Goal: Task Accomplishment & Management: Complete application form

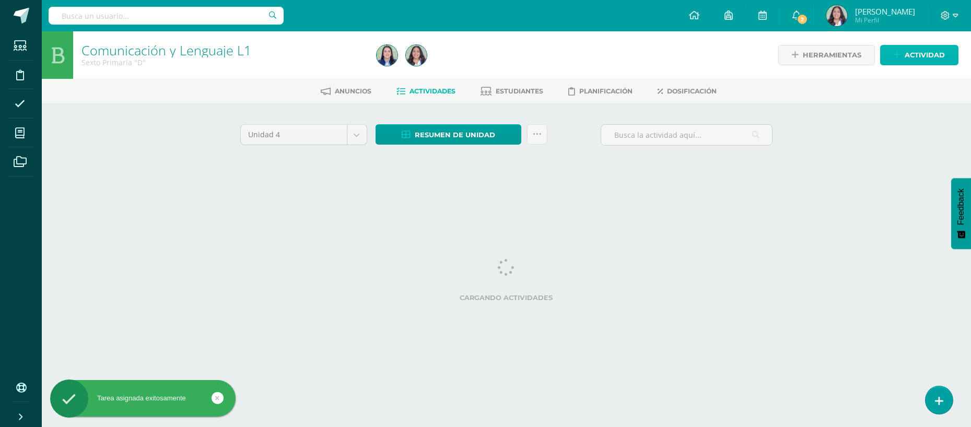
click at [930, 54] on span "Actividad" at bounding box center [925, 54] width 40 height 19
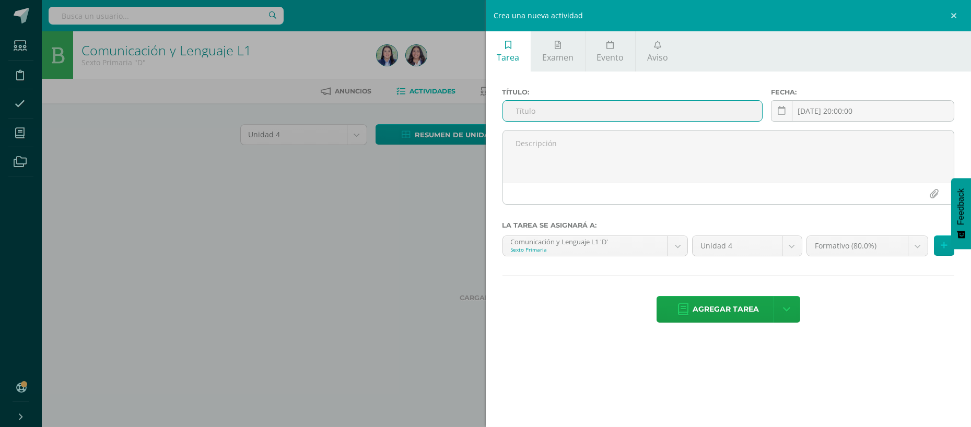
click at [674, 113] on input "text" at bounding box center [632, 111] width 259 height 20
click at [778, 117] on link at bounding box center [781, 110] width 21 height 21
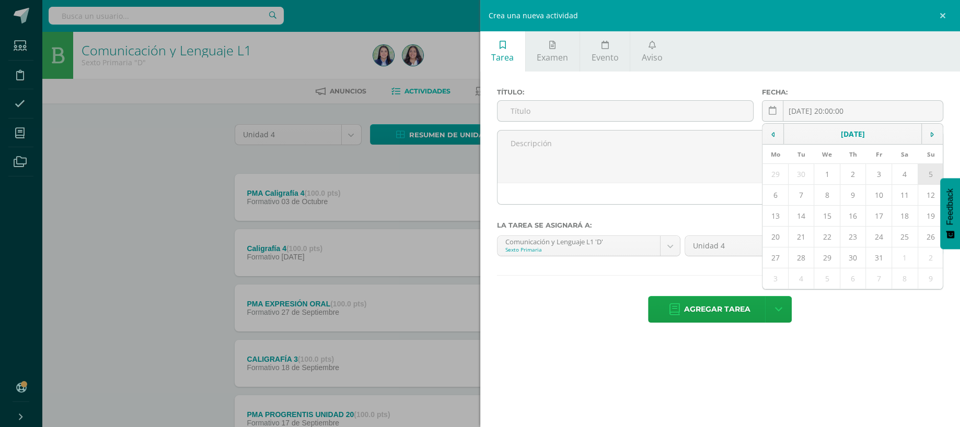
click at [922, 171] on td "5" at bounding box center [931, 174] width 26 height 21
click at [891, 112] on input "2025-10-05" at bounding box center [852, 111] width 180 height 20
drag, startPoint x: 898, startPoint y: 172, endPoint x: 630, endPoint y: 128, distance: 272.1
click at [630, 128] on div "Título: Fecha: 2025-10-05 October, 2025 Mo Tu We Th Fr Sa Su 29 30 1 2 3 4 5 6 …" at bounding box center [720, 109] width 455 height 42
click at [773, 131] on icon at bounding box center [772, 134] width 3 height 7
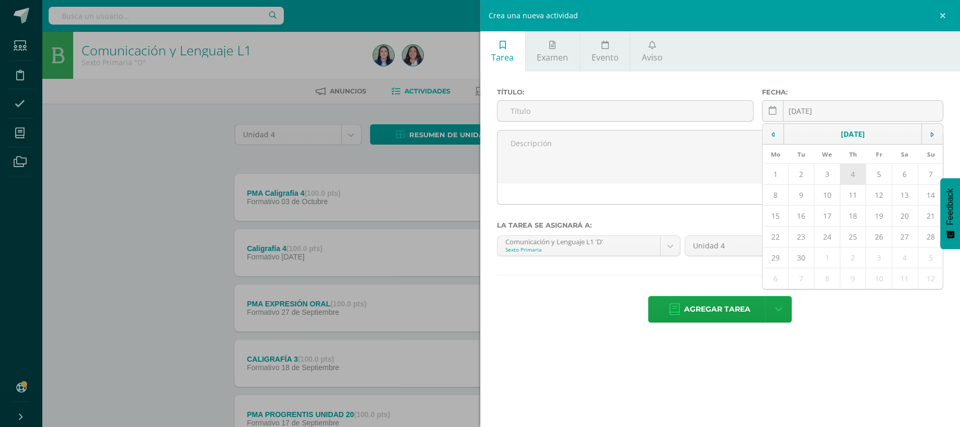
click at [859, 179] on td "4" at bounding box center [853, 174] width 26 height 21
type input "2025-09-04"
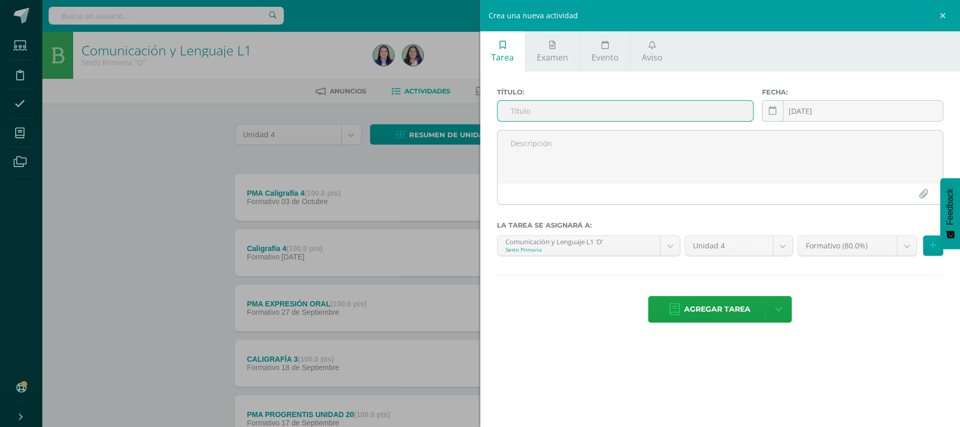
click at [612, 118] on input "text" at bounding box center [625, 111] width 256 height 20
type input "F"
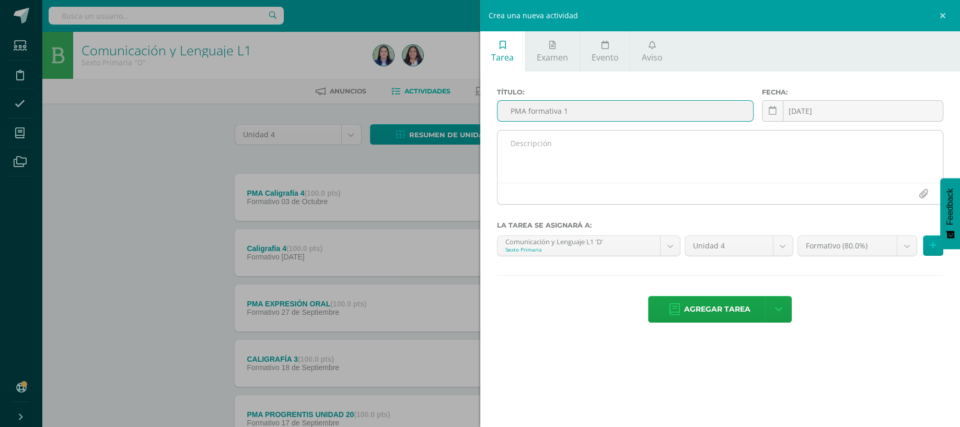
type input "PMA formativa 1"
click at [579, 151] on textarea at bounding box center [720, 157] width 446 height 52
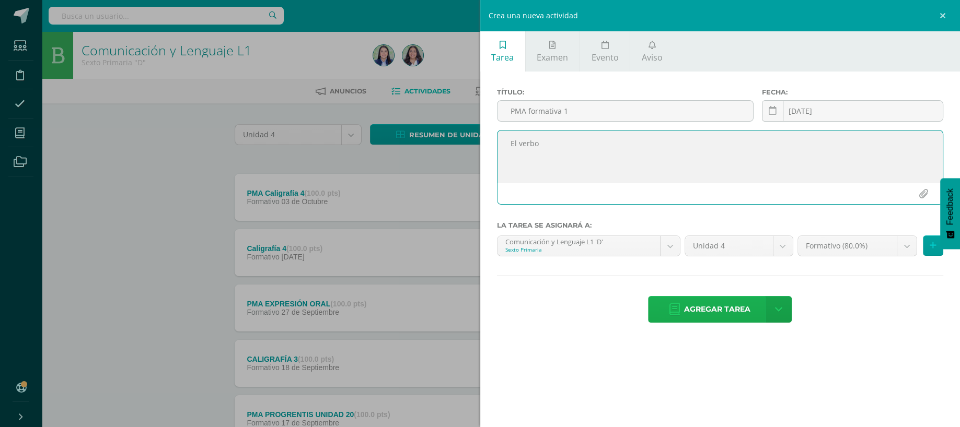
type textarea "El verbo"
click at [722, 319] on span "Agregar tarea" at bounding box center [717, 310] width 66 height 26
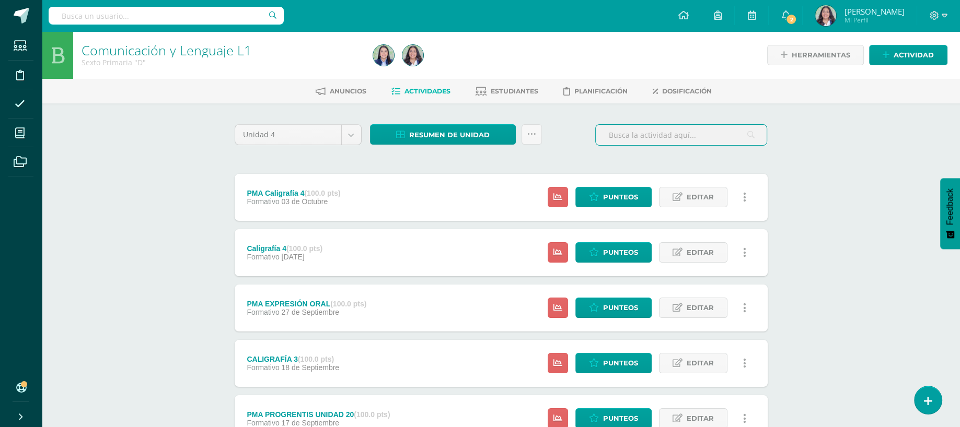
click at [676, 135] on input "text" at bounding box center [681, 135] width 171 height 20
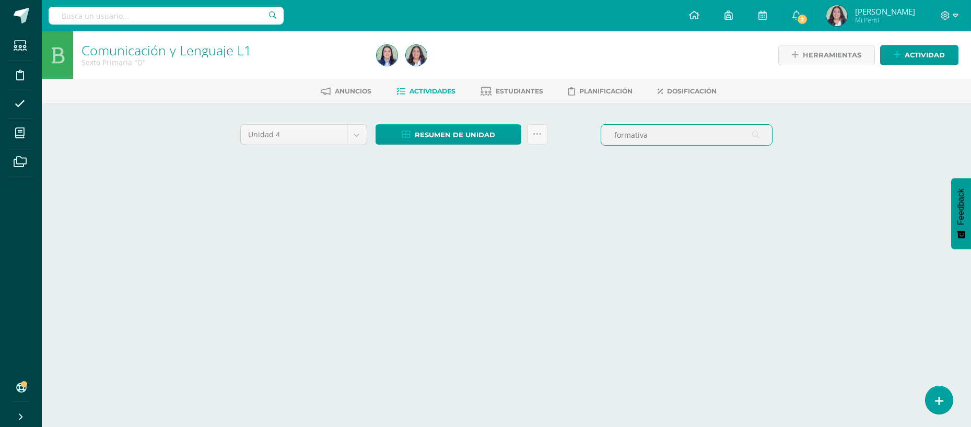
type input "FORMATIVA 1"
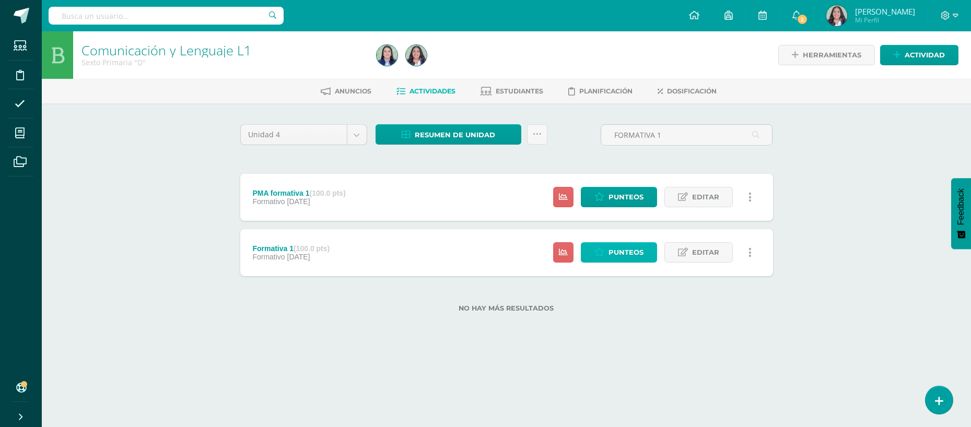
click at [596, 251] on icon at bounding box center [600, 252] width 10 height 9
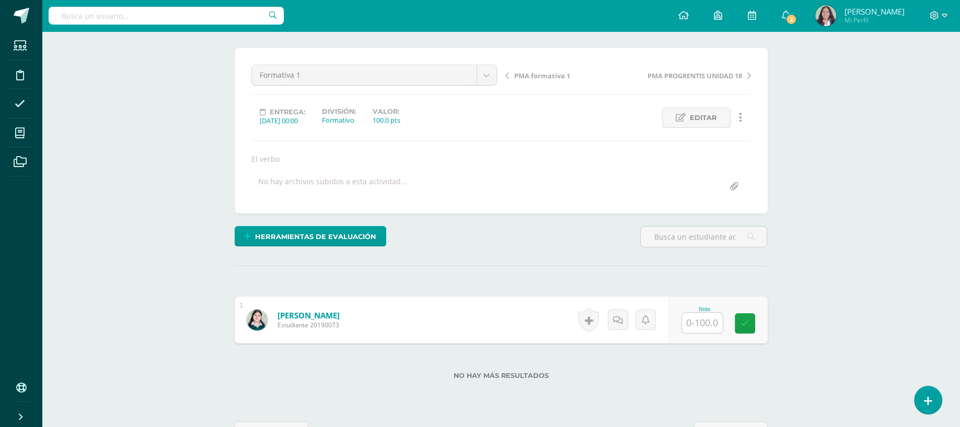
scroll to position [77, 0]
click at [692, 321] on input "text" at bounding box center [708, 322] width 42 height 21
type input "90"
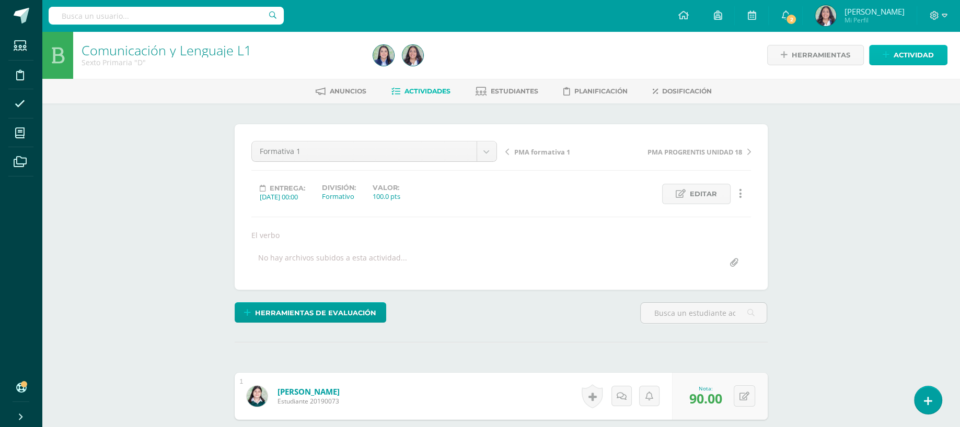
click at [915, 57] on span "Actividad" at bounding box center [914, 54] width 40 height 19
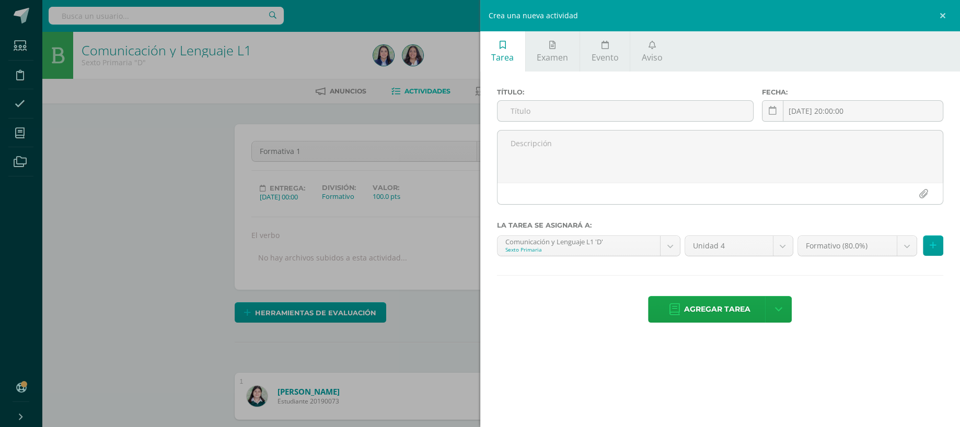
click at [641, 100] on div "Título:" at bounding box center [625, 109] width 265 height 42
click at [656, 112] on input "text" at bounding box center [625, 111] width 256 height 20
click at [768, 107] on link at bounding box center [772, 110] width 21 height 21
click at [768, 110] on link at bounding box center [772, 110] width 21 height 21
click at [944, 9] on link at bounding box center [944, 15] width 31 height 31
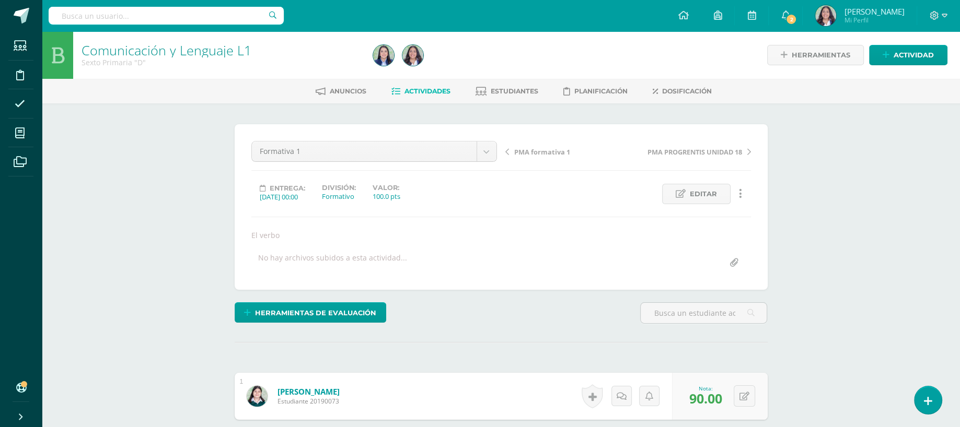
click at [431, 95] on span "Actividades" at bounding box center [427, 91] width 46 height 8
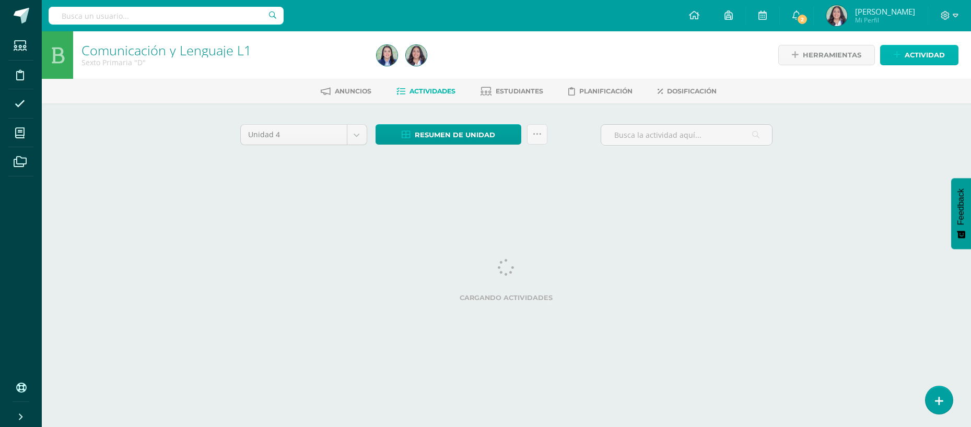
click at [905, 49] on link "Actividad" at bounding box center [919, 55] width 78 height 20
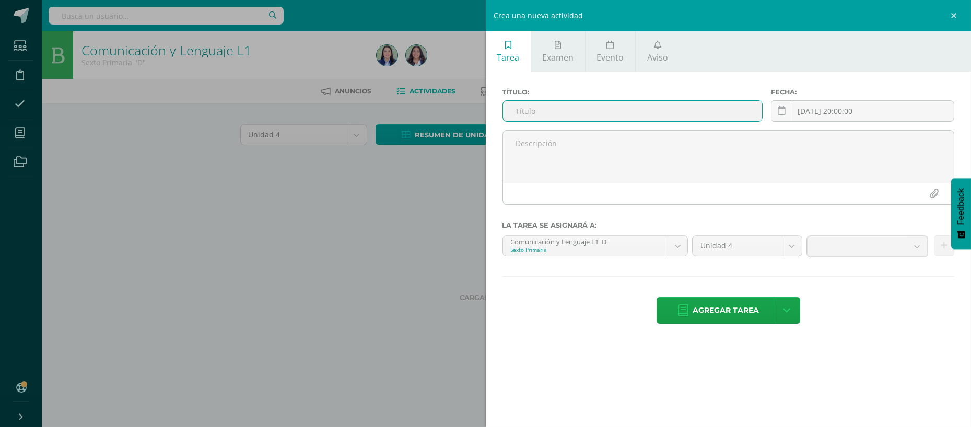
click at [663, 118] on input "text" at bounding box center [632, 111] width 259 height 20
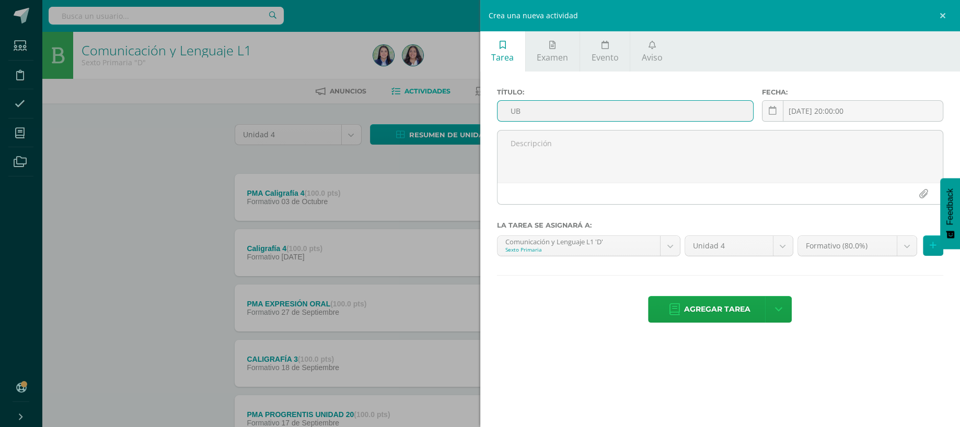
type input "U"
type input "Interrogativa"
click at [769, 115] on icon at bounding box center [773, 111] width 8 height 9
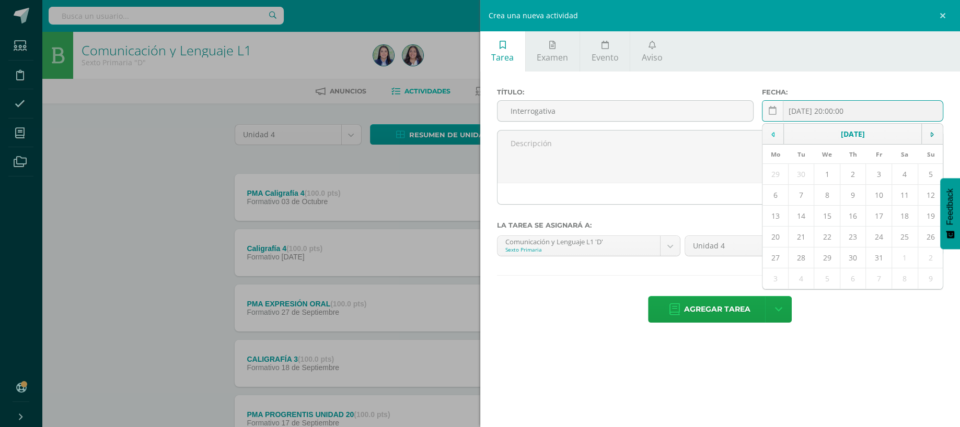
click at [775, 143] on td at bounding box center [772, 134] width 21 height 21
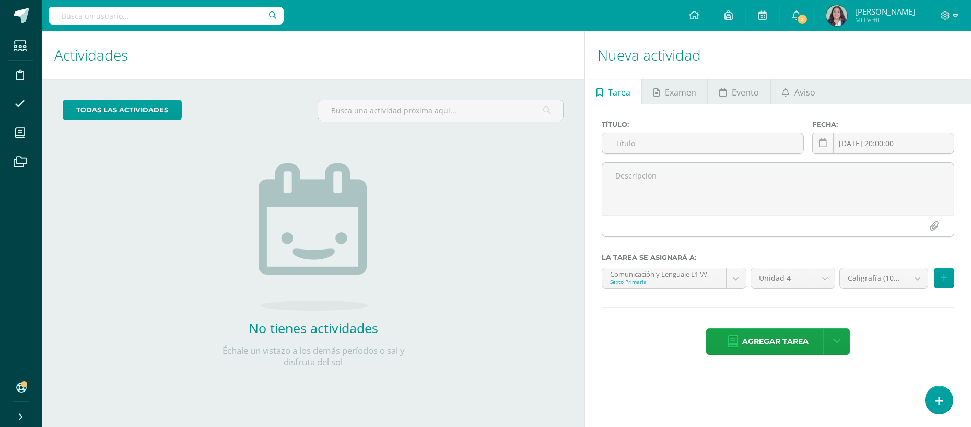
click at [187, 20] on input "text" at bounding box center [166, 16] width 235 height 18
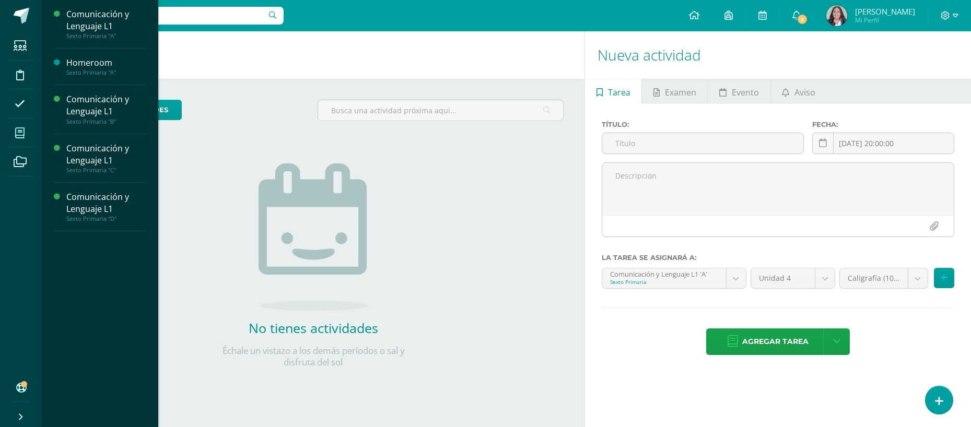
click at [28, 130] on span at bounding box center [20, 133] width 24 height 24
click at [78, 193] on div "Comunicación y Lenguaje L1" at bounding box center [105, 203] width 79 height 24
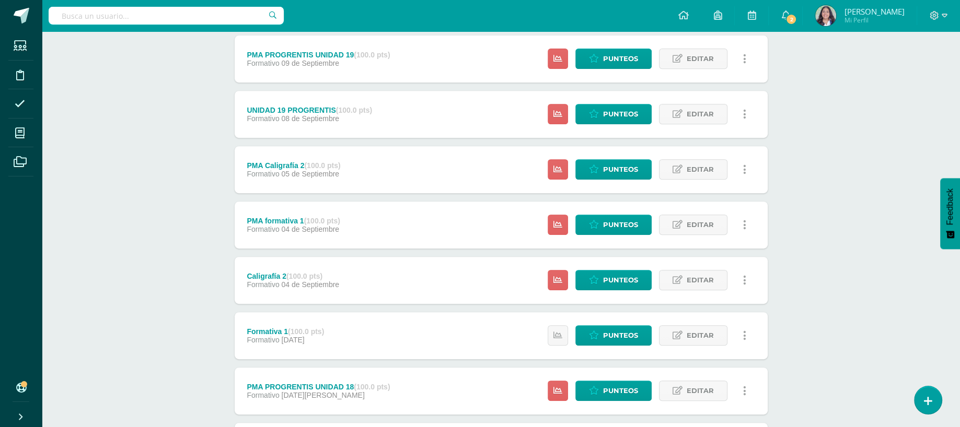
scroll to position [482, 0]
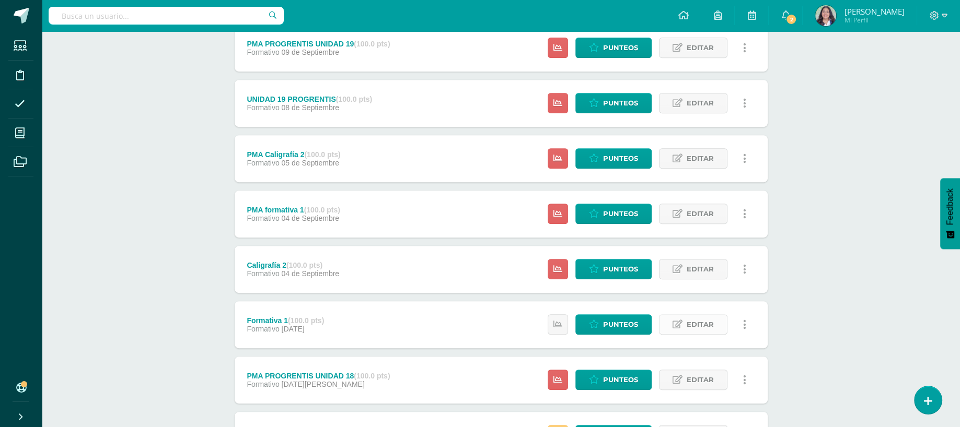
click at [704, 328] on span "Editar" at bounding box center [700, 324] width 27 height 19
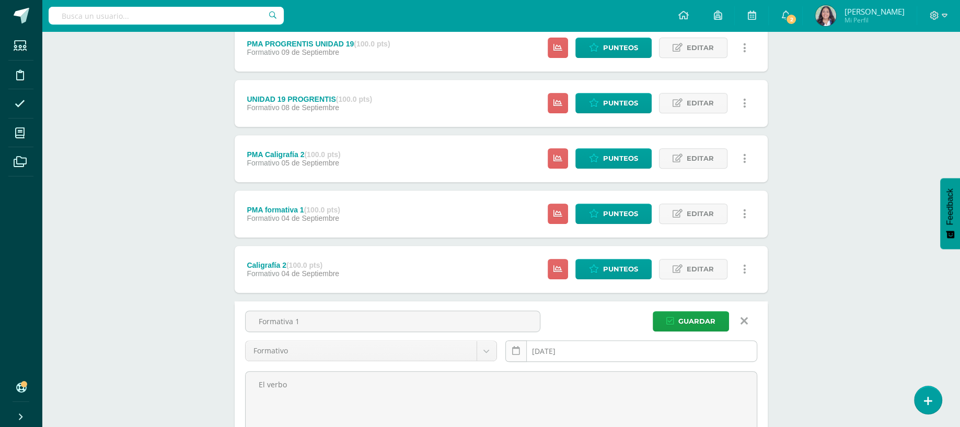
click at [508, 350] on link at bounding box center [515, 351] width 21 height 21
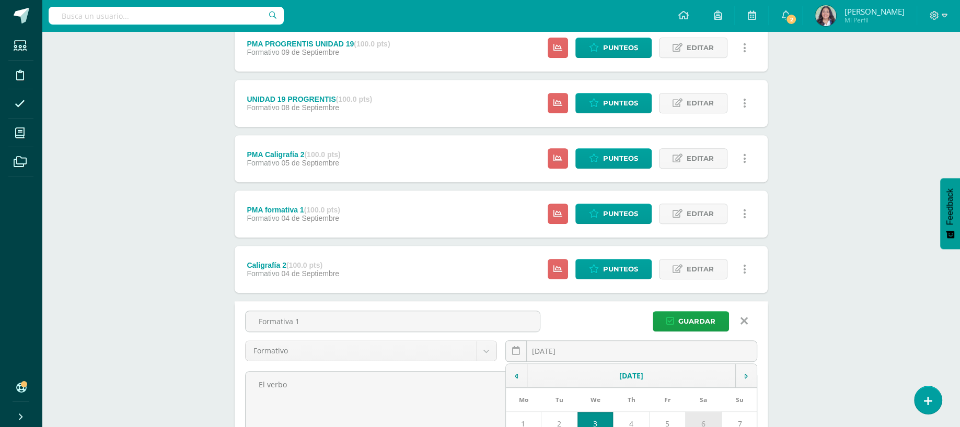
click at [706, 423] on td "6" at bounding box center [704, 424] width 36 height 24
type input "[DATE]"
click at [705, 322] on span "Guardar" at bounding box center [696, 321] width 37 height 19
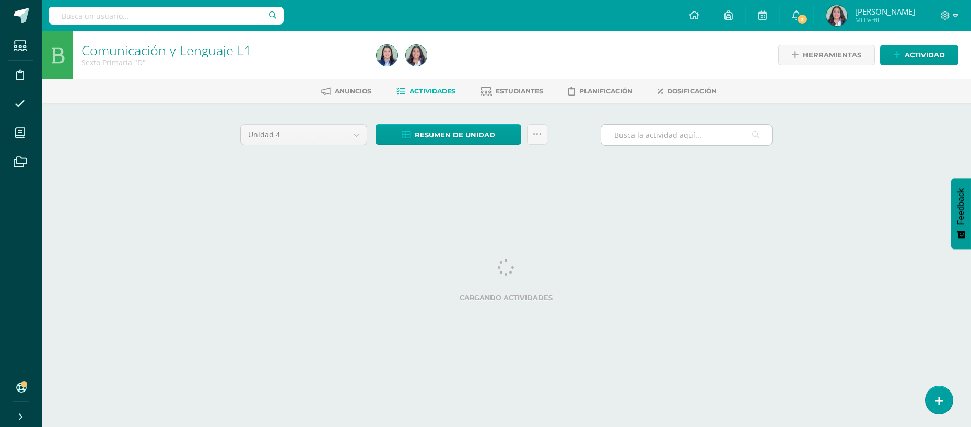
click at [625, 135] on input "text" at bounding box center [686, 135] width 171 height 20
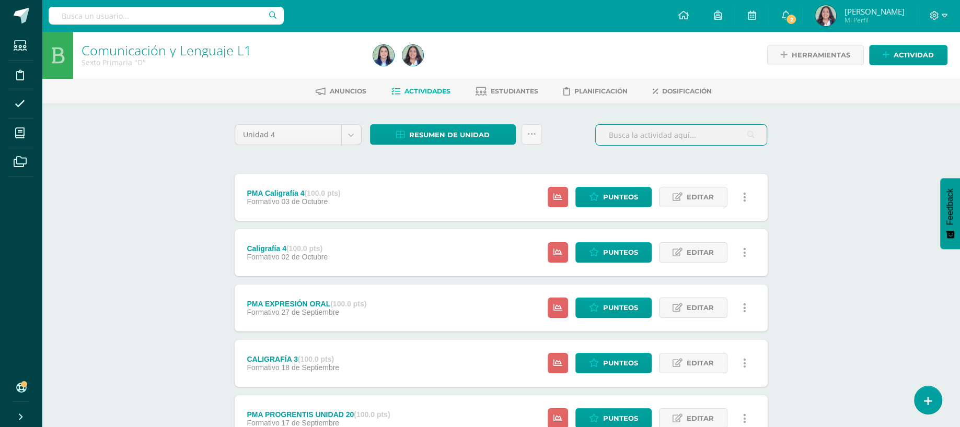
click at [619, 137] on input "text" at bounding box center [681, 135] width 171 height 20
click at [643, 133] on input "pma form" at bounding box center [681, 135] width 171 height 20
drag, startPoint x: 643, startPoint y: 132, endPoint x: 399, endPoint y: 181, distance: 248.4
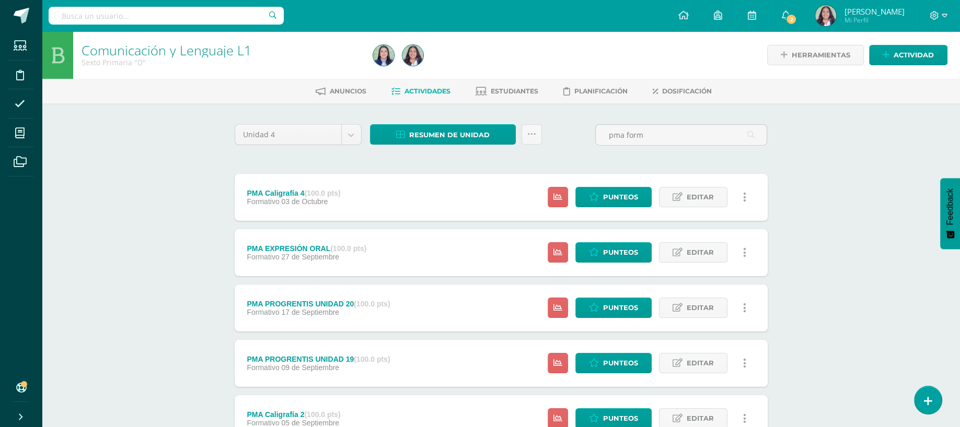
click at [399, 181] on div "PMA Caligrafía 4 (100.0 pts) Formativo 03 de Octubre Estatus de Actividad: 1 Es…" at bounding box center [501, 197] width 533 height 47
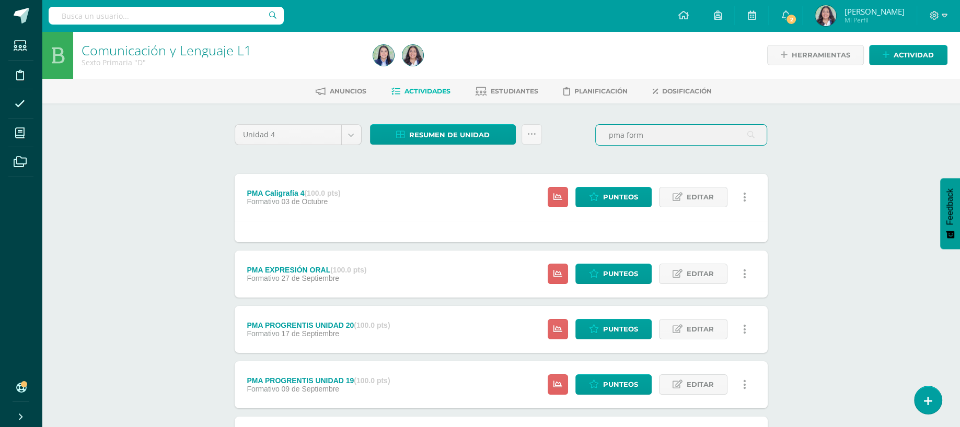
click at [663, 125] on input "pma form" at bounding box center [681, 135] width 171 height 20
type input "p"
click at [663, 125] on input "f" at bounding box center [681, 135] width 171 height 20
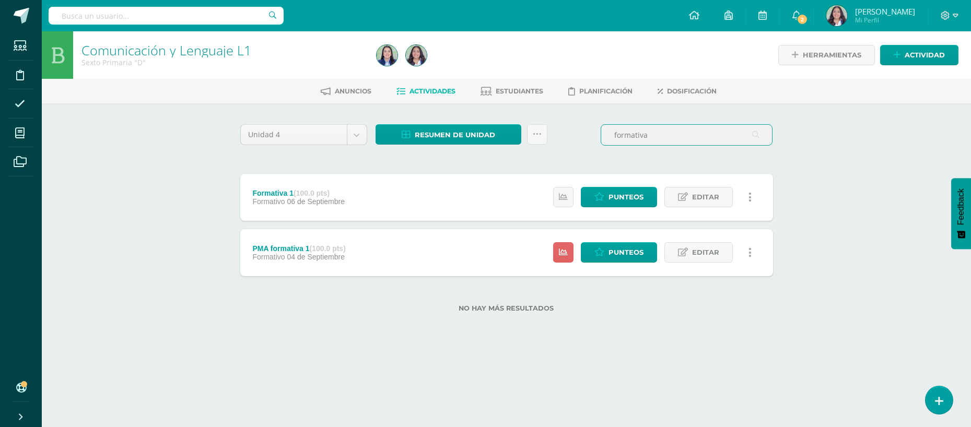
type input "formativa"
click at [488, 246] on div "PMA formativa 1 (100.0 pts) Formativo 04 de Septiembre Estatus de Actividad: 1 …" at bounding box center [506, 252] width 533 height 47
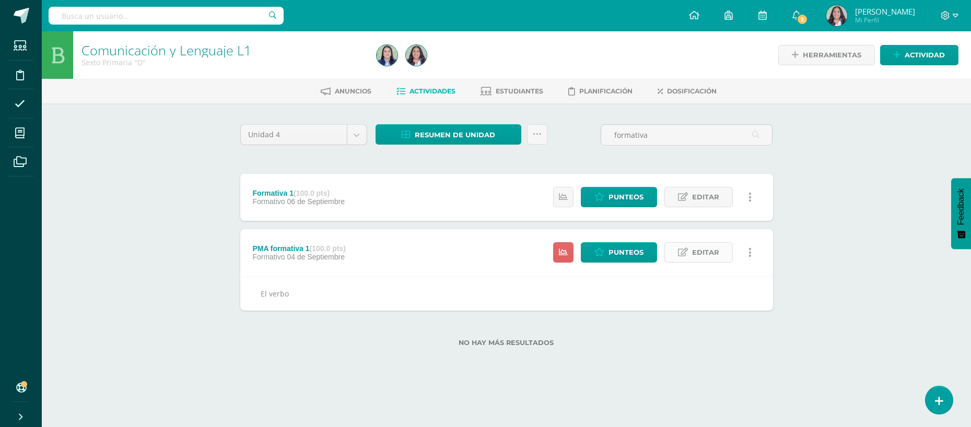
click at [681, 252] on icon at bounding box center [683, 252] width 10 height 9
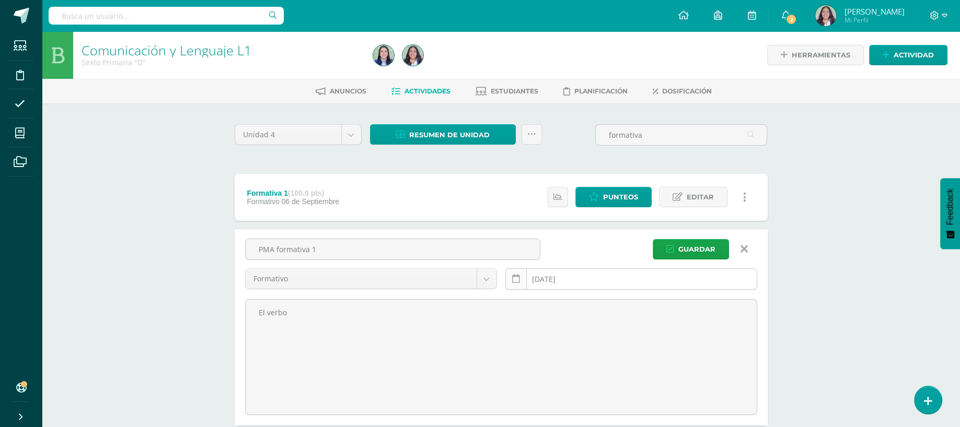
click at [515, 276] on icon at bounding box center [516, 279] width 8 height 9
click at [729, 275] on input "2025-09-04" at bounding box center [631, 279] width 251 height 20
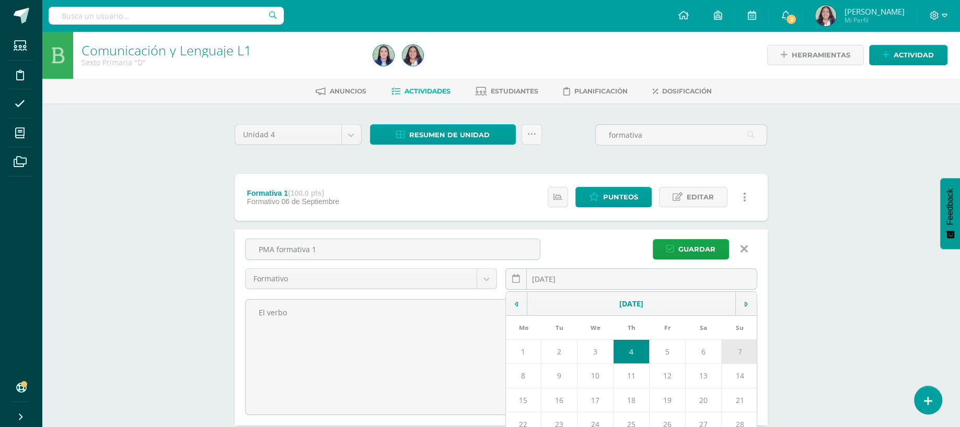
click at [740, 357] on td "7" at bounding box center [740, 352] width 36 height 24
type input "2025-09-07"
click at [703, 242] on span "Guardar" at bounding box center [696, 249] width 37 height 19
click at [669, 250] on icon "submit" at bounding box center [670, 249] width 8 height 9
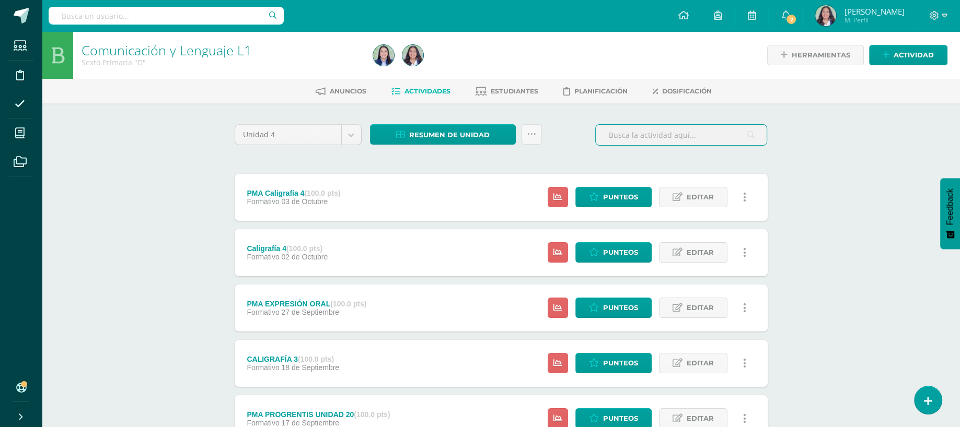
click at [681, 131] on input "text" at bounding box center [681, 135] width 171 height 20
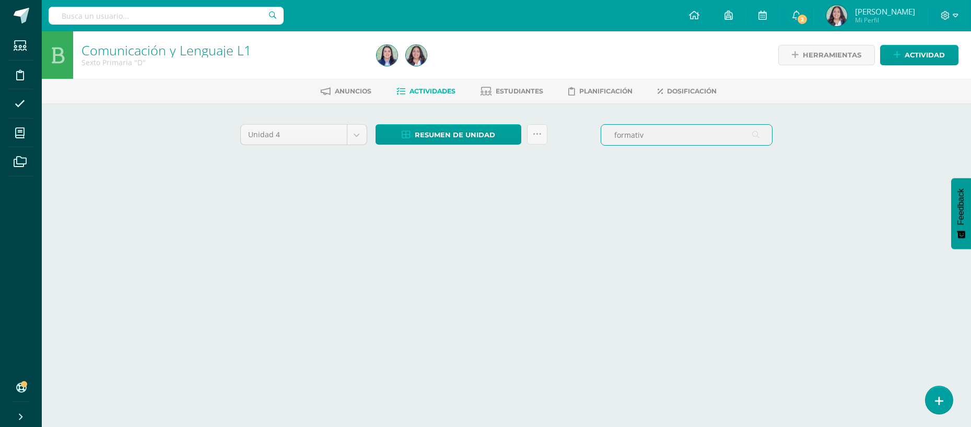
type input "FORMATIVA 1"
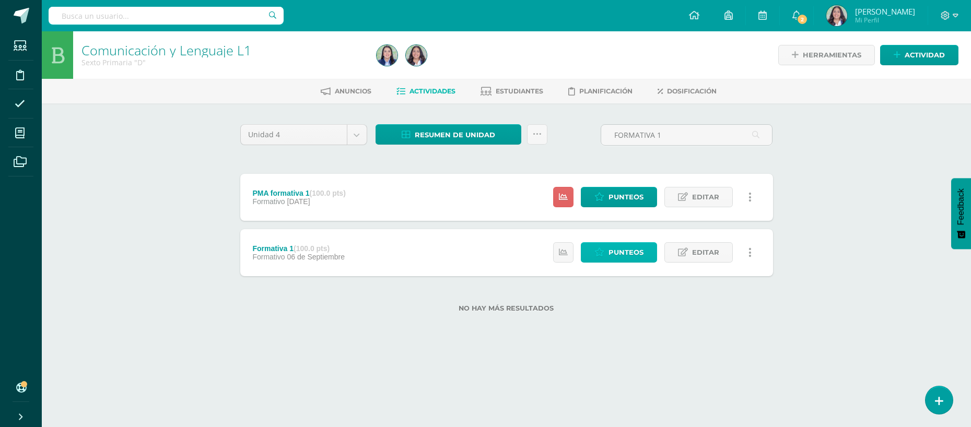
click at [598, 258] on link "Punteos" at bounding box center [619, 252] width 76 height 20
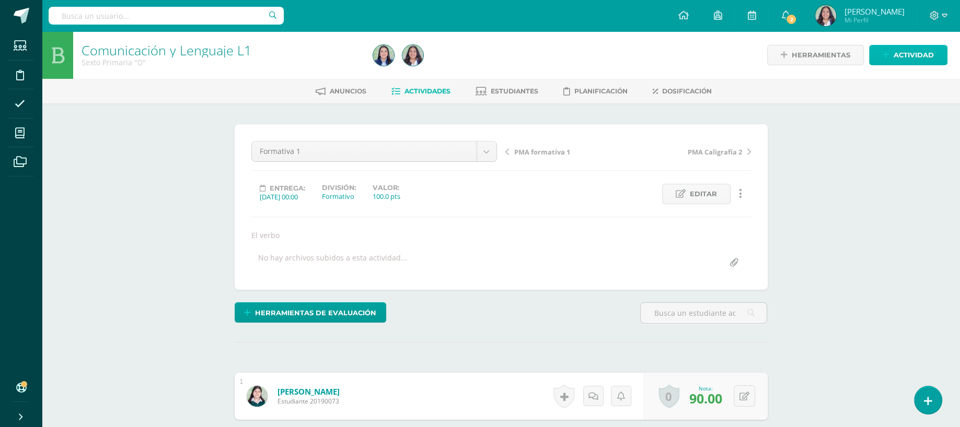
click at [914, 55] on span "Actividad" at bounding box center [914, 54] width 40 height 19
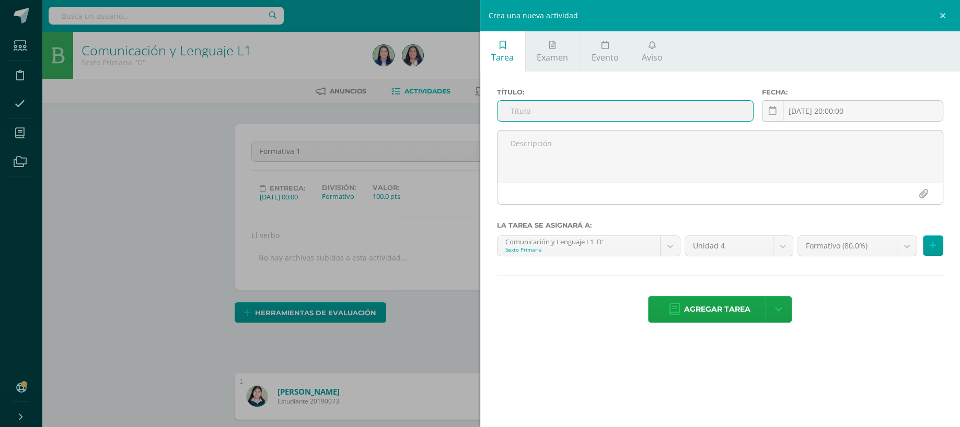
click at [603, 113] on input "text" at bounding box center [625, 111] width 256 height 20
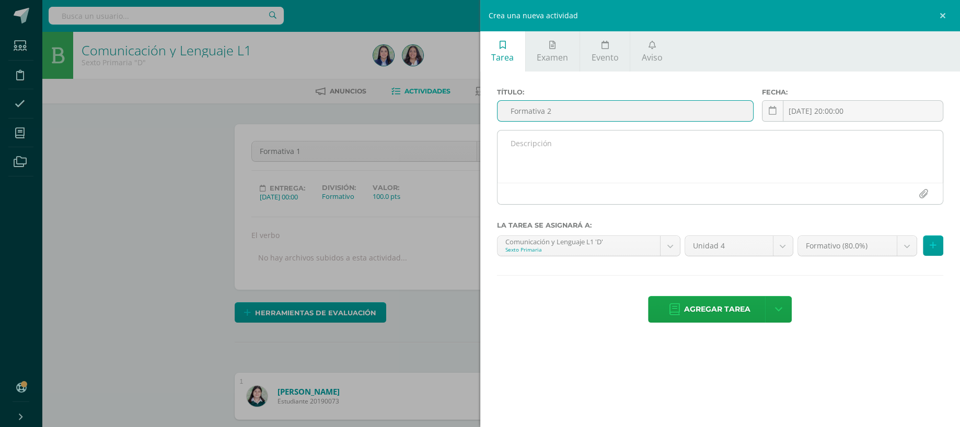
type input "Formativa 2"
click at [564, 156] on textarea at bounding box center [720, 157] width 446 height 52
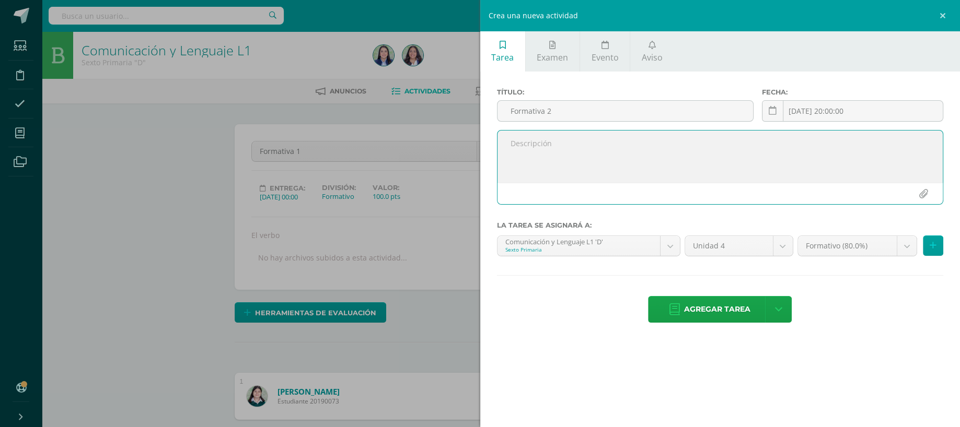
type textarea "I"
type textarea "Oraciones Interrogativas y exclamativas"
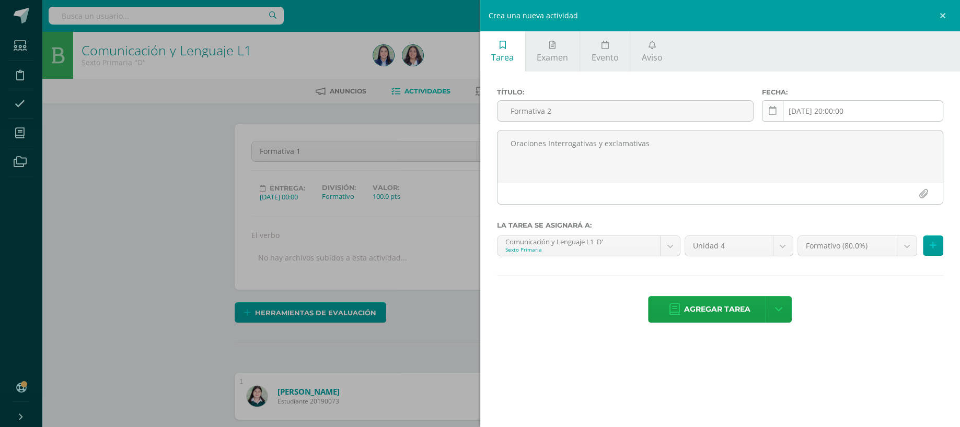
click at [774, 113] on icon at bounding box center [773, 111] width 8 height 9
click at [820, 111] on input "[DATE] 20:00:00" at bounding box center [852, 111] width 180 height 20
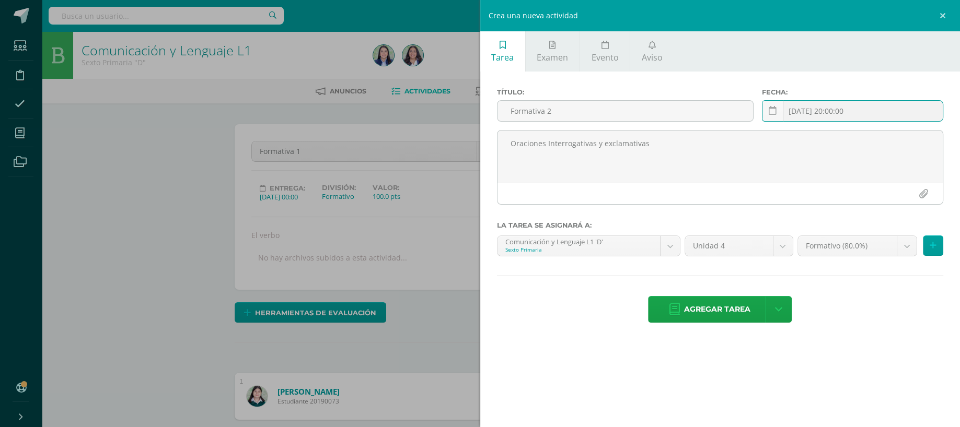
click at [816, 114] on input "[DATE] 20:00:00" at bounding box center [852, 111] width 180 height 20
click at [819, 110] on input "[DATE] 20:00:00" at bounding box center [852, 111] width 180 height 20
type input "2025-9-9 20:00:00"
click at [722, 316] on span "Agregar tarea" at bounding box center [717, 310] width 66 height 26
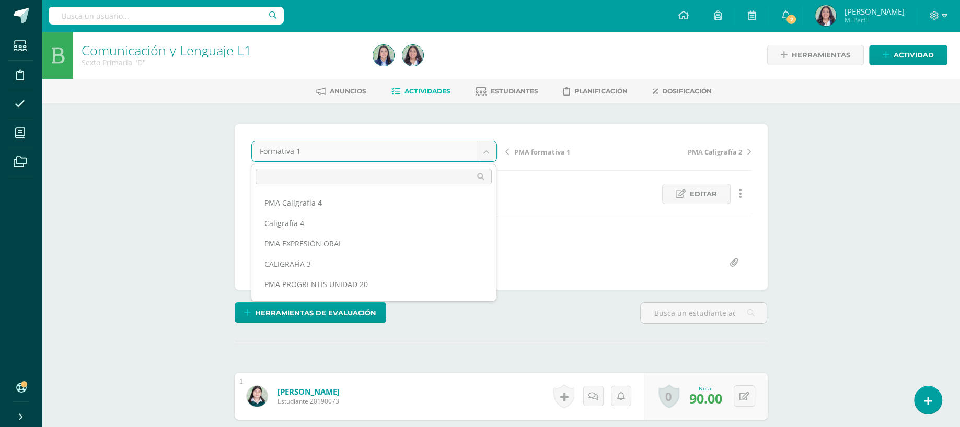
scroll to position [115, 0]
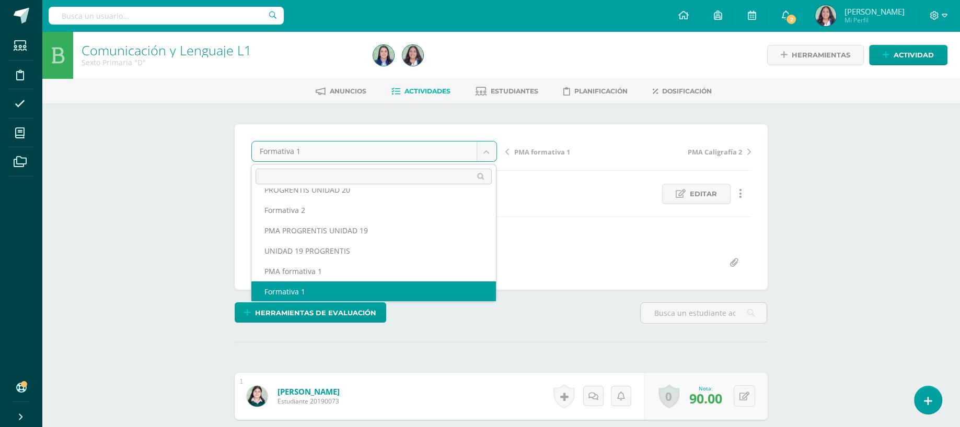
click at [342, 149] on body "Tarea asignada exitosamente Estudiantes Disciplina Asistencia Mis cursos Archiv…" at bounding box center [480, 270] width 960 height 540
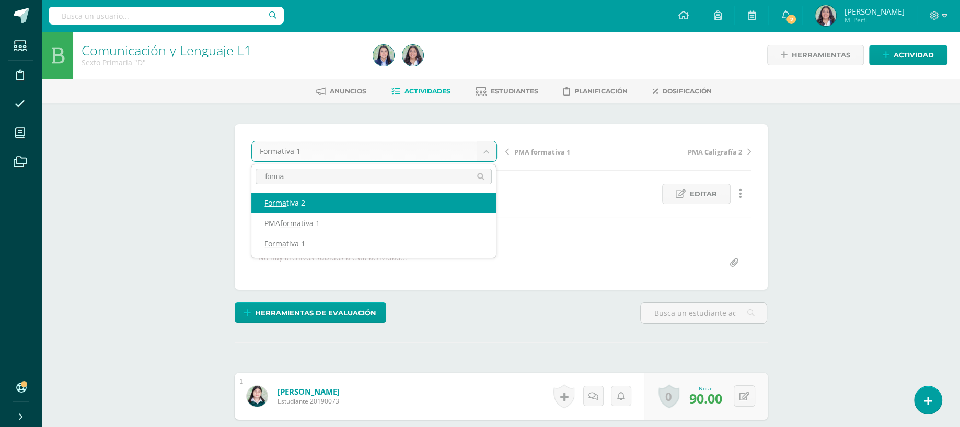
type input "forma"
select select "/dashboard/teacher/grade-activity/265327/"
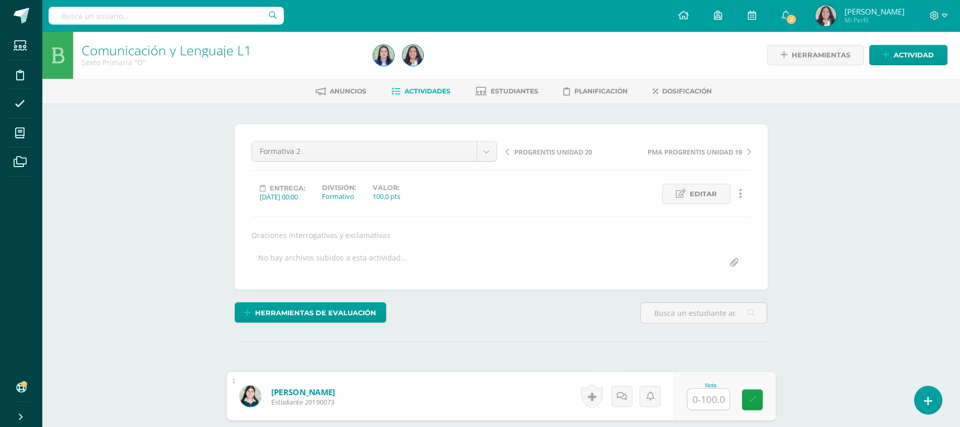
click at [716, 397] on input "text" at bounding box center [708, 399] width 42 height 21
type input "80"
click at [907, 64] on link "Actividad" at bounding box center [908, 55] width 78 height 20
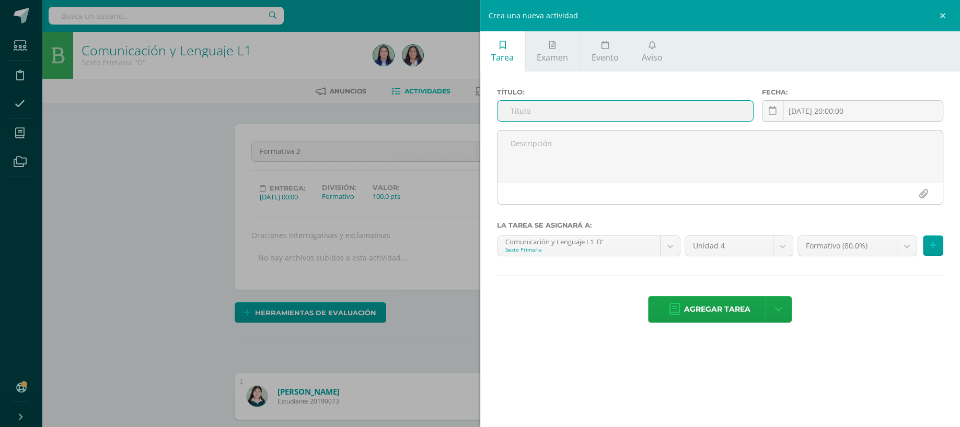
click at [627, 111] on input "text" at bounding box center [625, 111] width 256 height 20
type input "F"
type input "PMA formativa 2"
click at [827, 113] on input "[DATE] 20:00:00" at bounding box center [852, 111] width 180 height 20
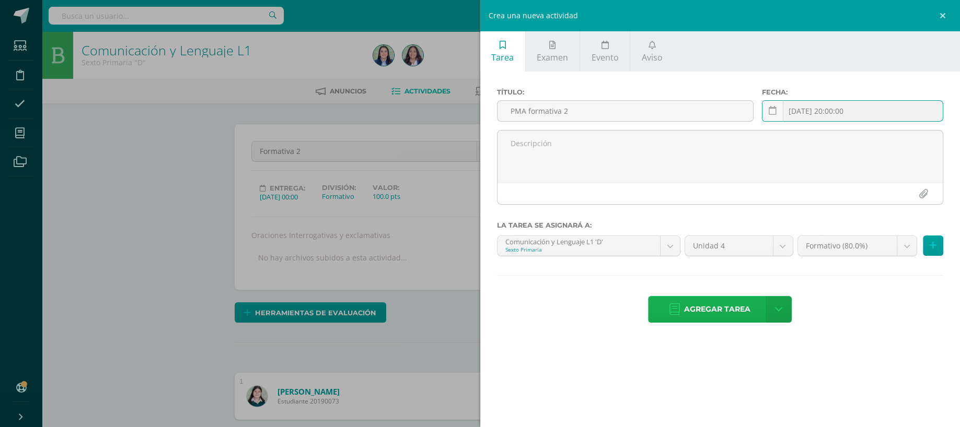
type input "[DATE] 20:00:00"
click at [708, 310] on span "Agregar tarea" at bounding box center [717, 310] width 66 height 26
